Goal: Use online tool/utility: Utilize a website feature to perform a specific function

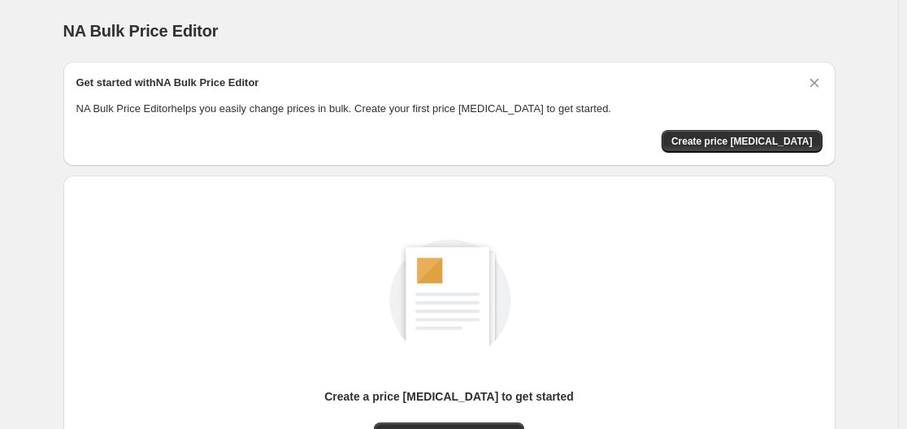
scroll to position [180, 0]
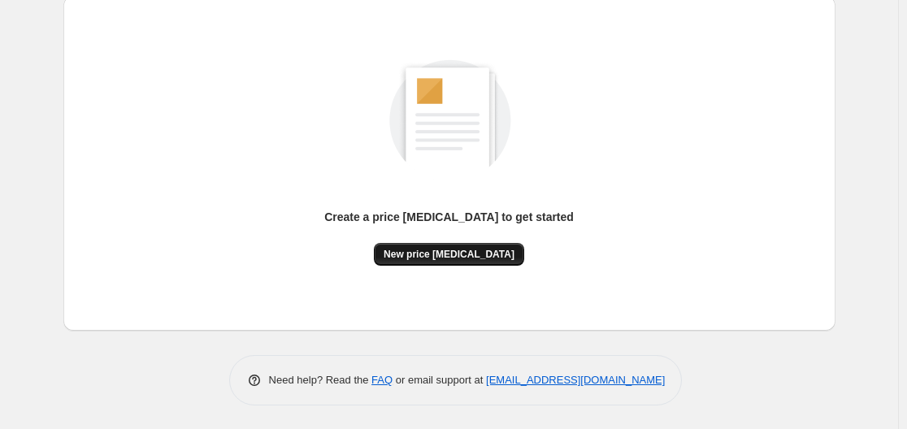
click at [481, 245] on button "New price change job" at bounding box center [449, 254] width 150 height 23
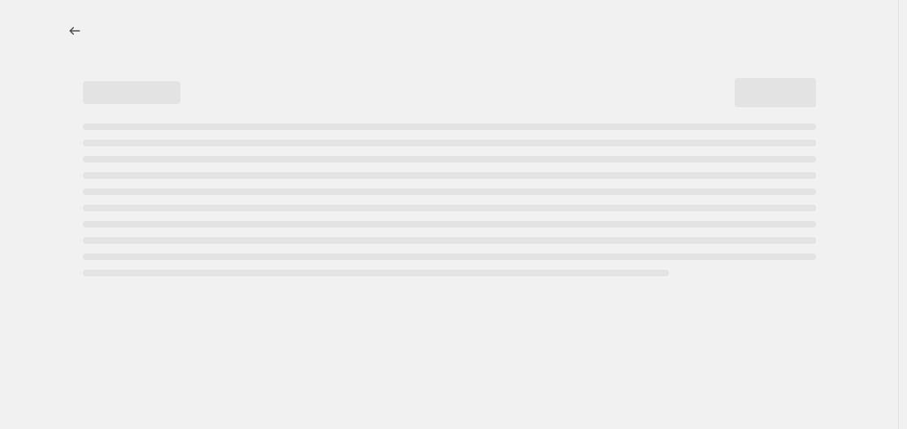
select select "percentage"
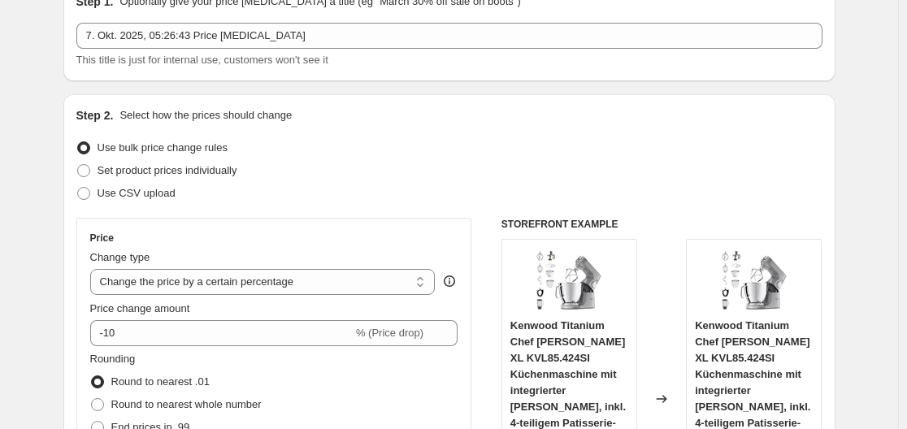
scroll to position [244, 0]
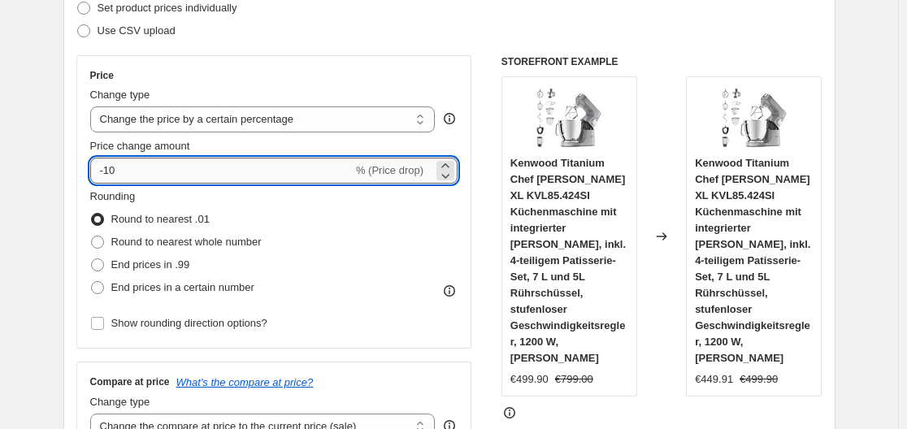
drag, startPoint x: 107, startPoint y: 170, endPoint x: 135, endPoint y: 176, distance: 28.4
click at [135, 176] on input "-10" at bounding box center [221, 171] width 262 height 26
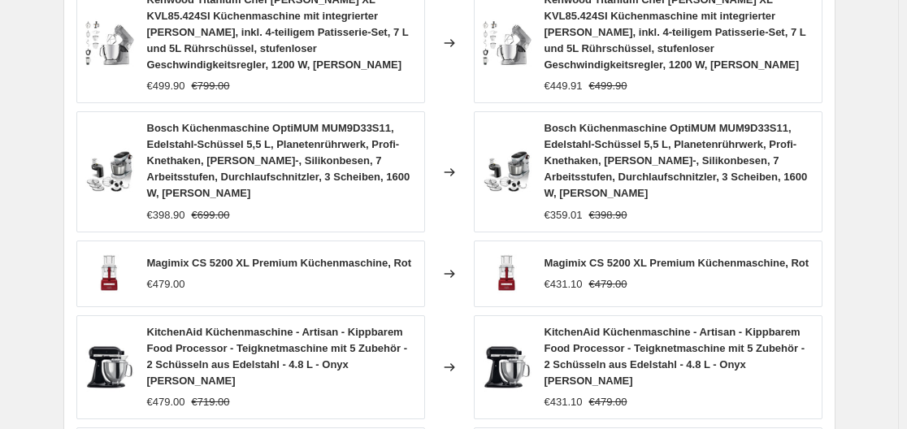
scroll to position [1315, 0]
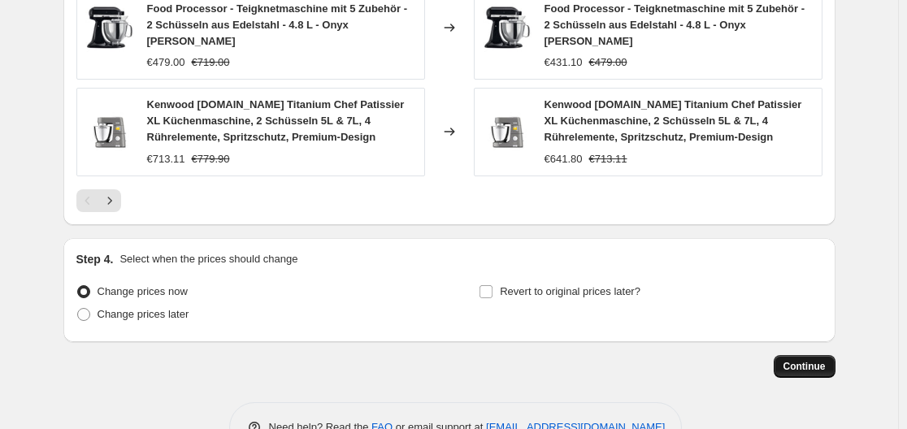
type input "-30"
click at [825, 360] on span "Continue" at bounding box center [804, 366] width 42 height 13
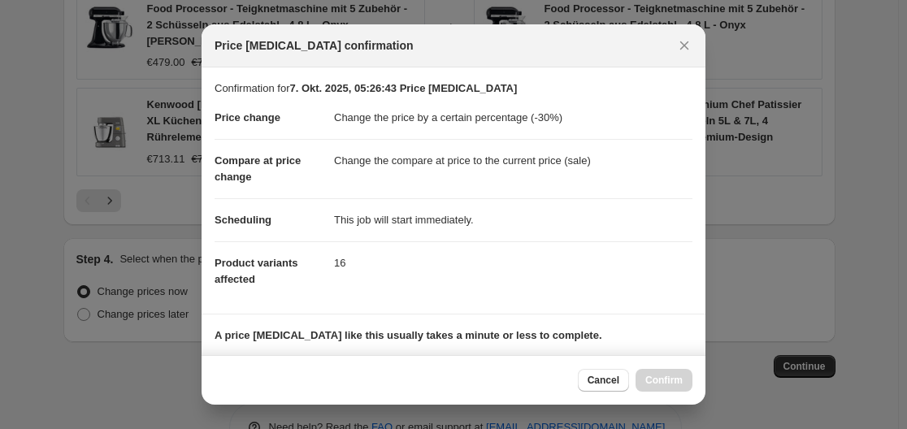
scroll to position [255, 0]
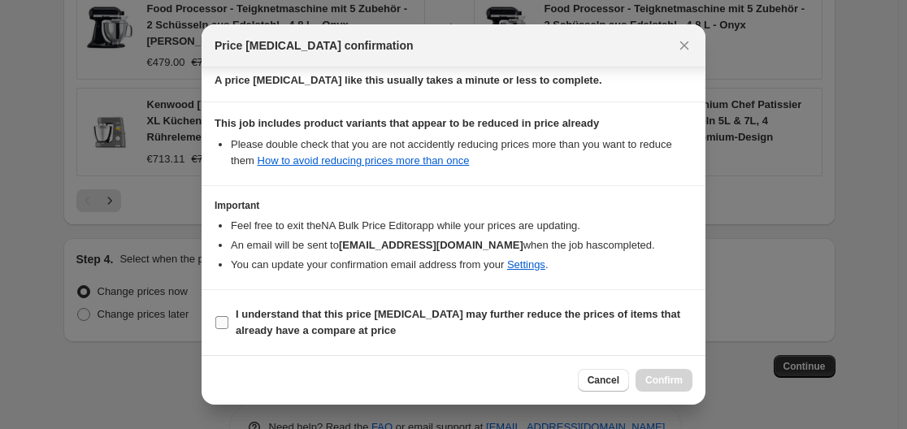
drag, startPoint x: 233, startPoint y: 323, endPoint x: 345, endPoint y: 333, distance: 112.6
click at [245, 327] on label "I understand that this price change job may further reduce the prices of items …" at bounding box center [454, 322] width 478 height 39
drag, startPoint x: 219, startPoint y: 323, endPoint x: 237, endPoint y: 323, distance: 17.9
click at [226, 324] on input "I understand that this price change job may further reduce the prices of items …" at bounding box center [221, 322] width 13 height 13
checkbox input "true"
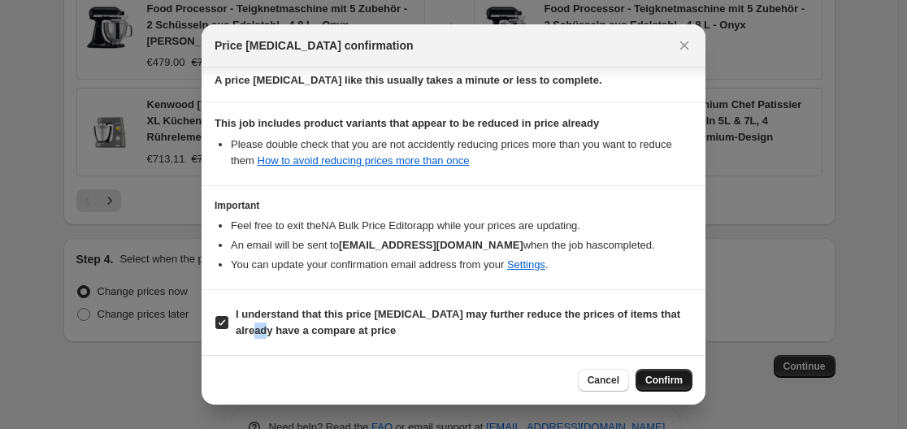
click at [671, 378] on span "Confirm" at bounding box center [663, 380] width 37 height 13
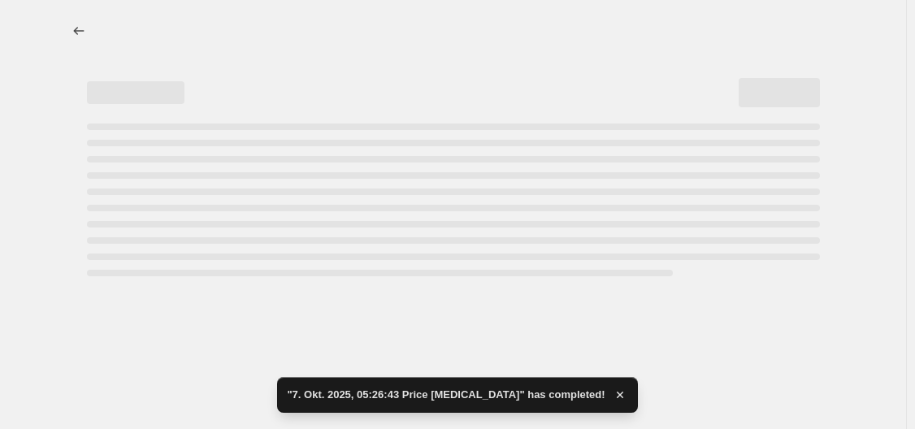
select select "percentage"
